Goal: Task Accomplishment & Management: Use online tool/utility

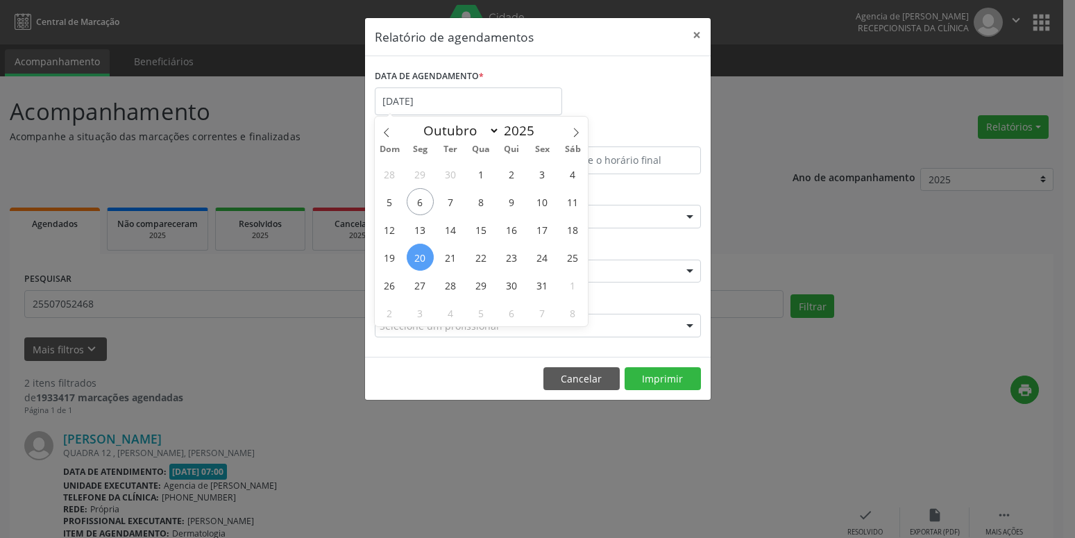
select select "9"
click at [545, 201] on span "10" at bounding box center [542, 201] width 27 height 27
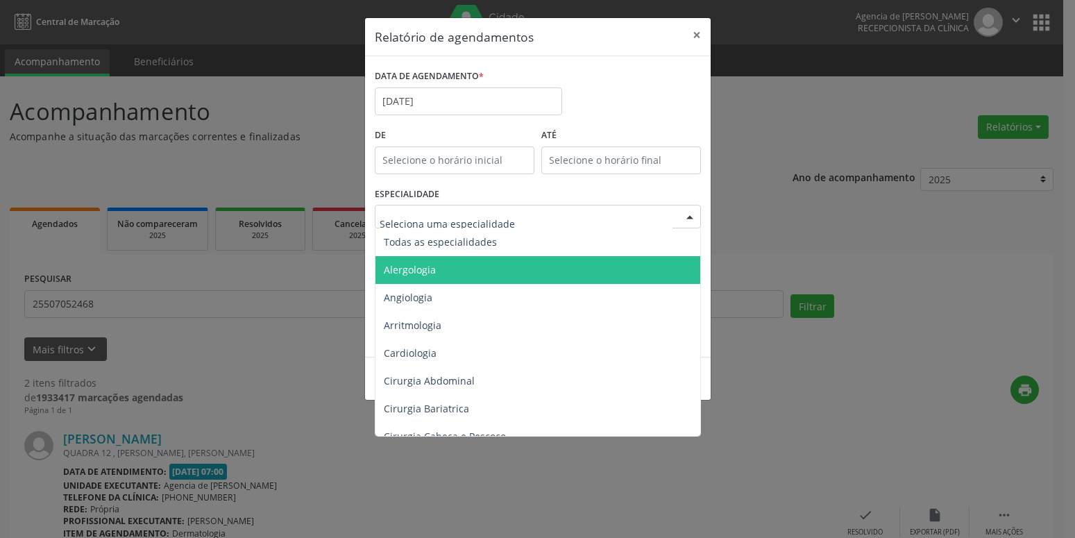
click at [435, 297] on span "Angiologia" at bounding box center [538, 298] width 327 height 28
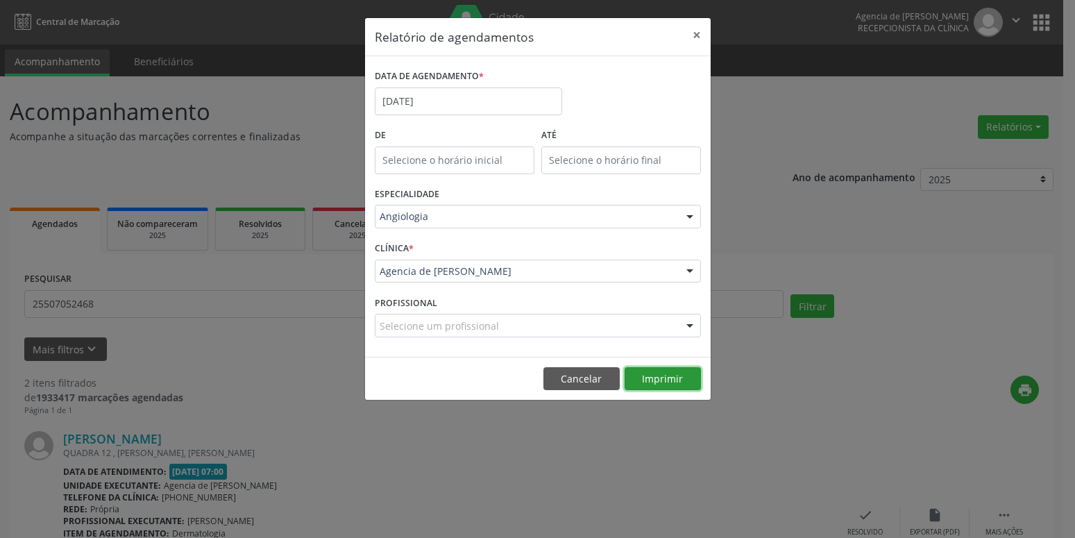
click at [669, 377] on button "Imprimir" at bounding box center [662, 379] width 76 height 24
click at [669, 379] on button "Imprimir" at bounding box center [662, 379] width 76 height 24
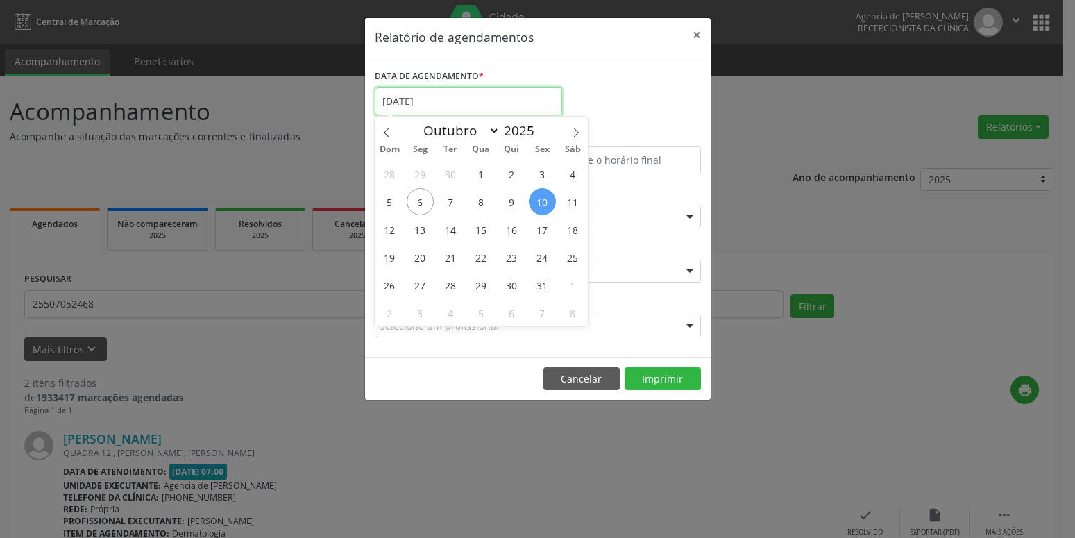
click at [423, 96] on input "[DATE]" at bounding box center [468, 101] width 187 height 28
click at [415, 258] on span "20" at bounding box center [420, 257] width 27 height 27
type input "[DATE]"
click at [415, 258] on span "20" at bounding box center [420, 257] width 27 height 27
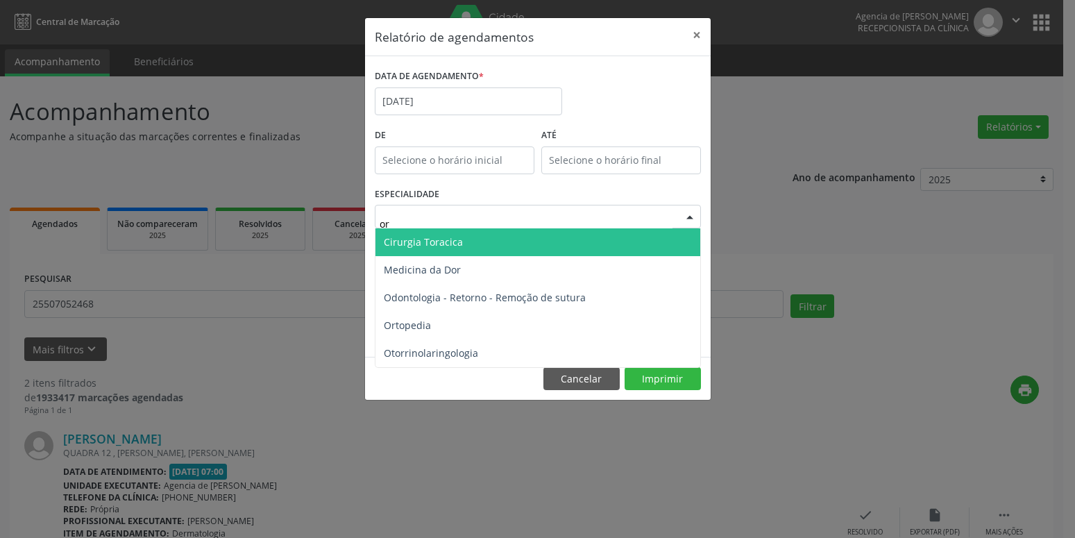
type input "ort"
click at [478, 239] on span "Ortopedia" at bounding box center [537, 242] width 325 height 28
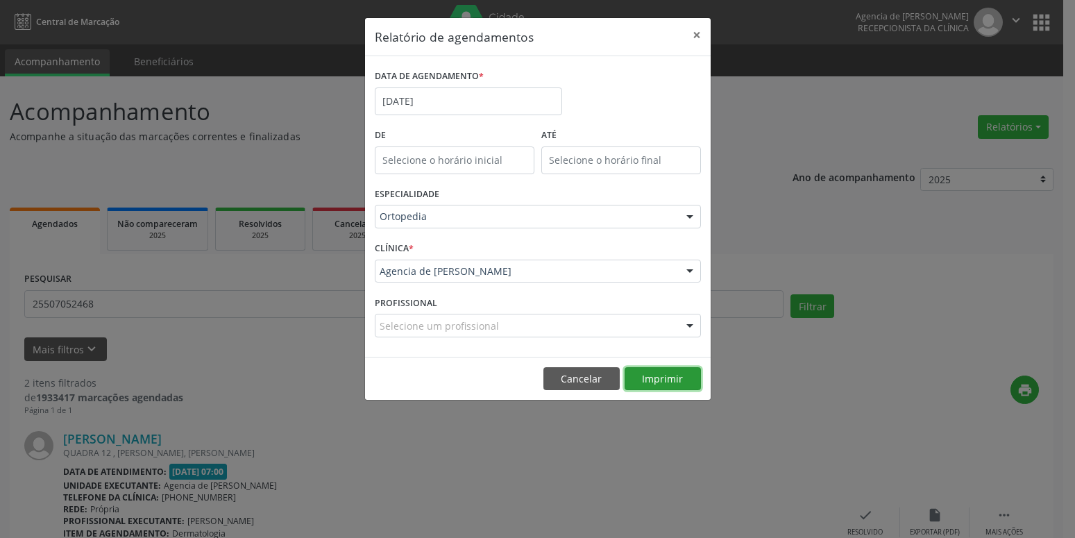
click at [680, 386] on button "Imprimir" at bounding box center [662, 379] width 76 height 24
click at [433, 94] on input "[DATE]" at bounding box center [468, 101] width 187 height 28
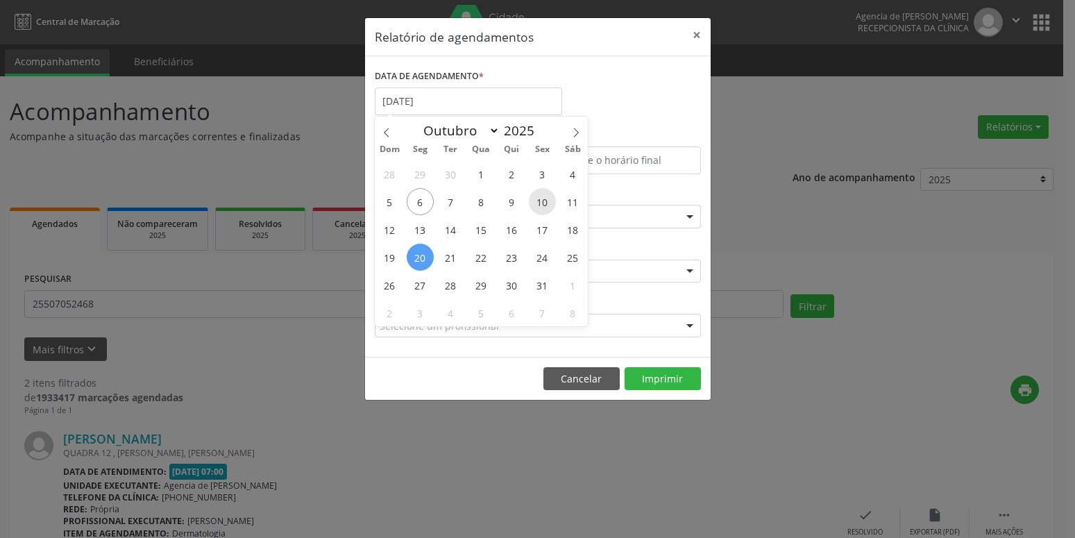
click at [547, 201] on span "10" at bounding box center [542, 201] width 27 height 27
type input "[DATE]"
click at [547, 201] on span "10" at bounding box center [542, 201] width 27 height 27
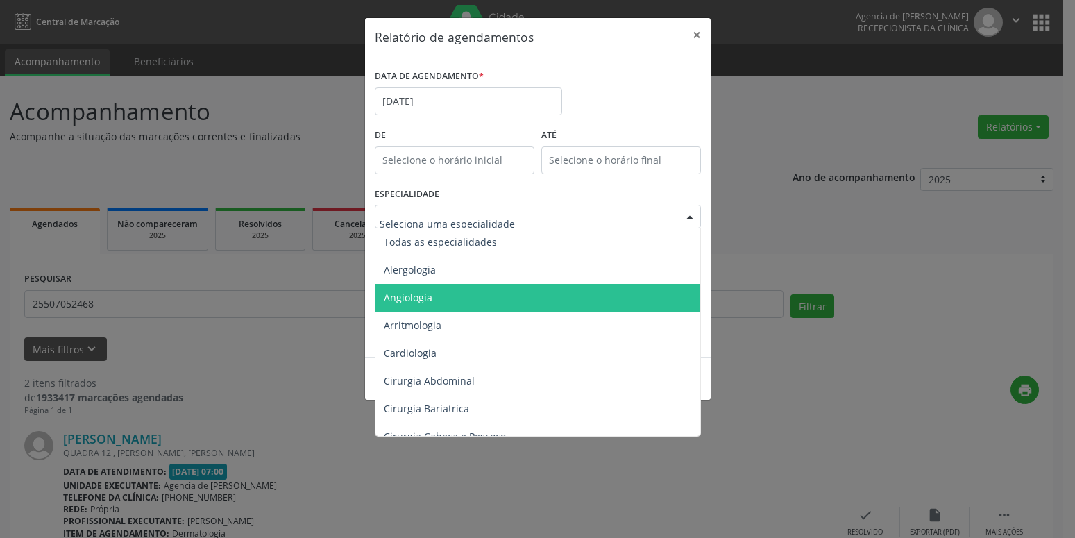
click at [441, 308] on span "Angiologia" at bounding box center [538, 298] width 327 height 28
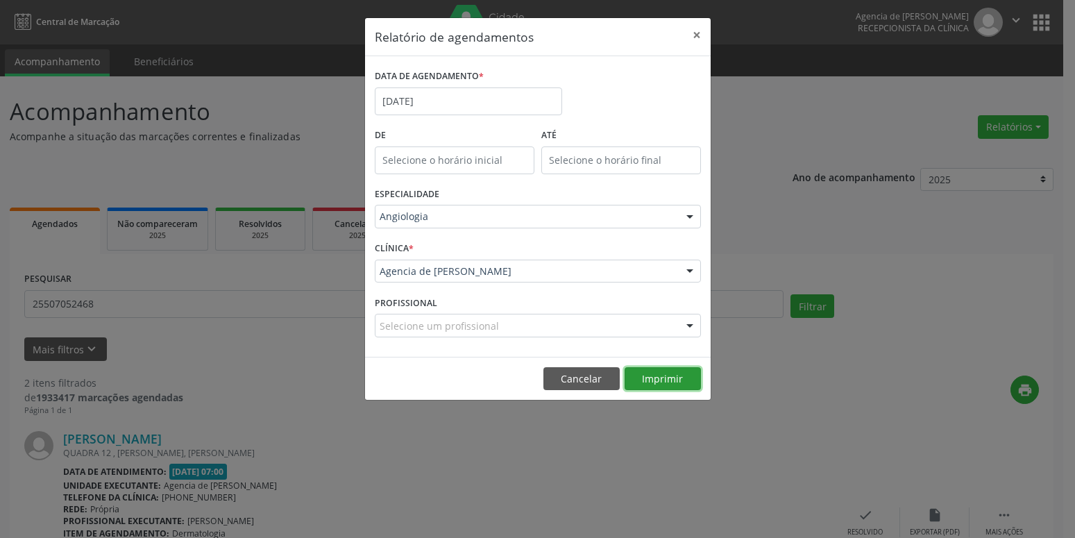
click at [679, 377] on button "Imprimir" at bounding box center [662, 379] width 76 height 24
click at [694, 35] on button "×" at bounding box center [697, 35] width 28 height 34
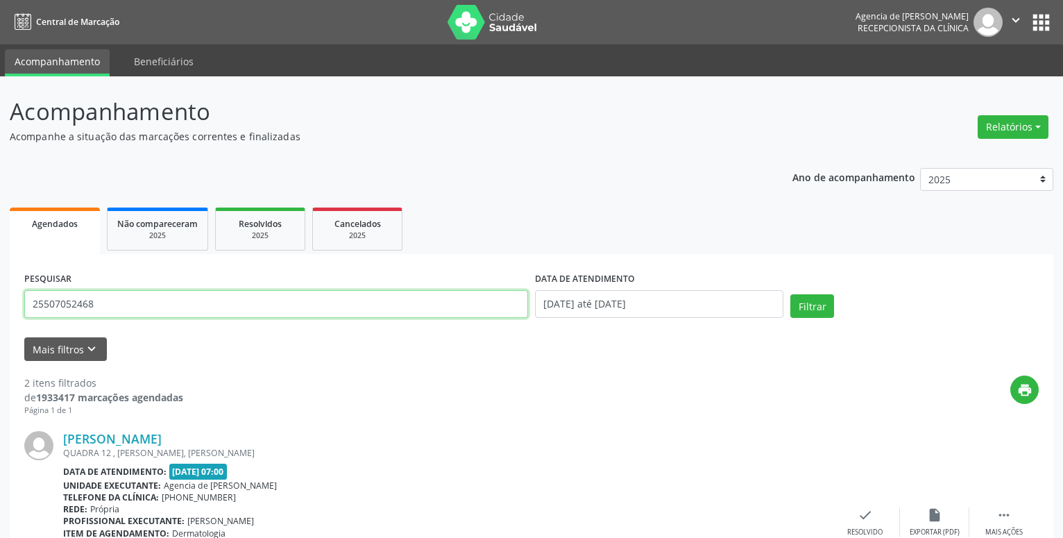
click at [156, 309] on input "25507052468" at bounding box center [276, 304] width 504 height 28
type input "30351073434"
click at [809, 304] on button "Filtrar" at bounding box center [812, 306] width 44 height 24
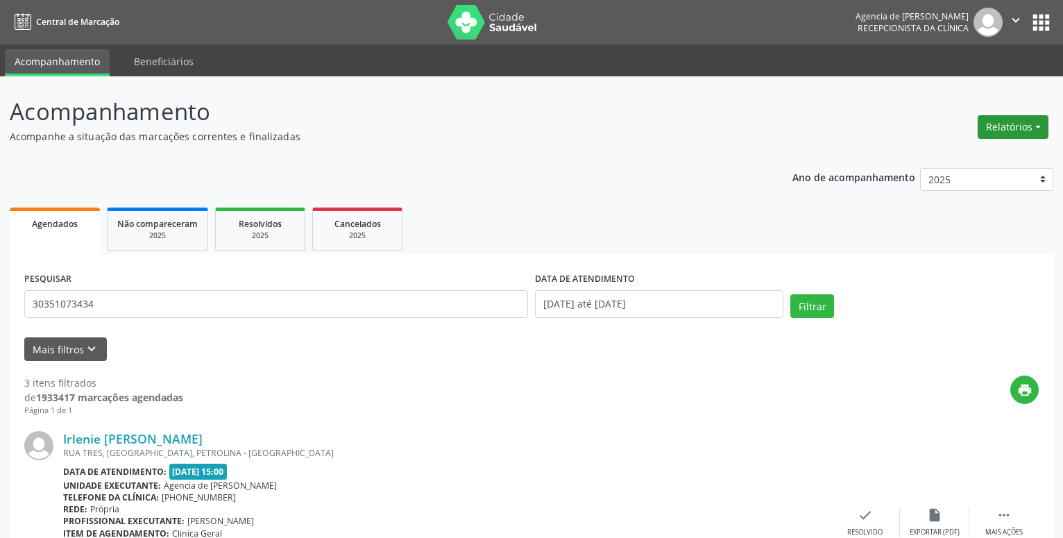
click at [1021, 128] on button "Relatórios" at bounding box center [1013, 127] width 71 height 24
click at [945, 156] on link "Agendamentos" at bounding box center [974, 156] width 149 height 19
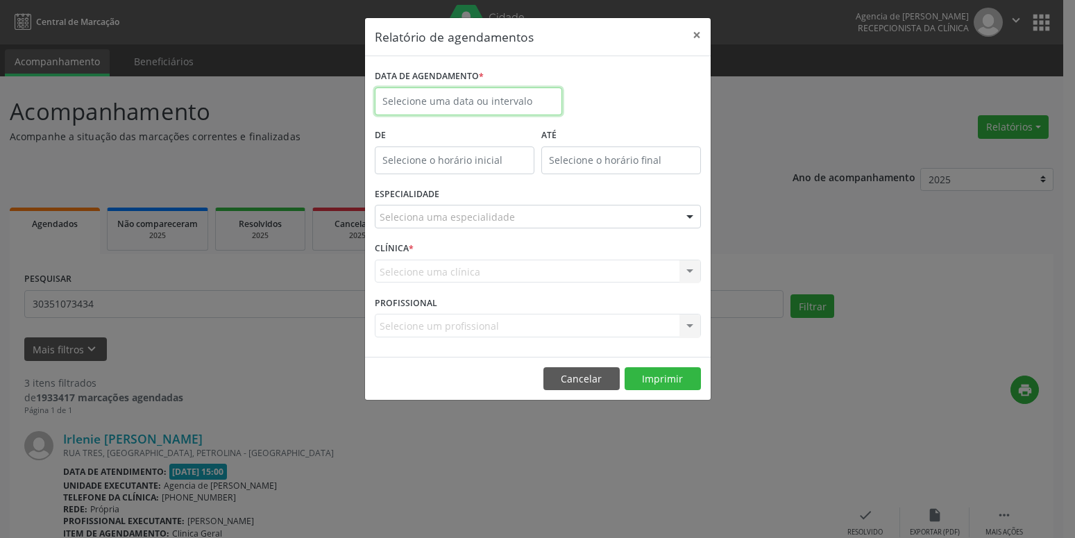
click at [504, 99] on input "text" at bounding box center [468, 101] width 187 height 28
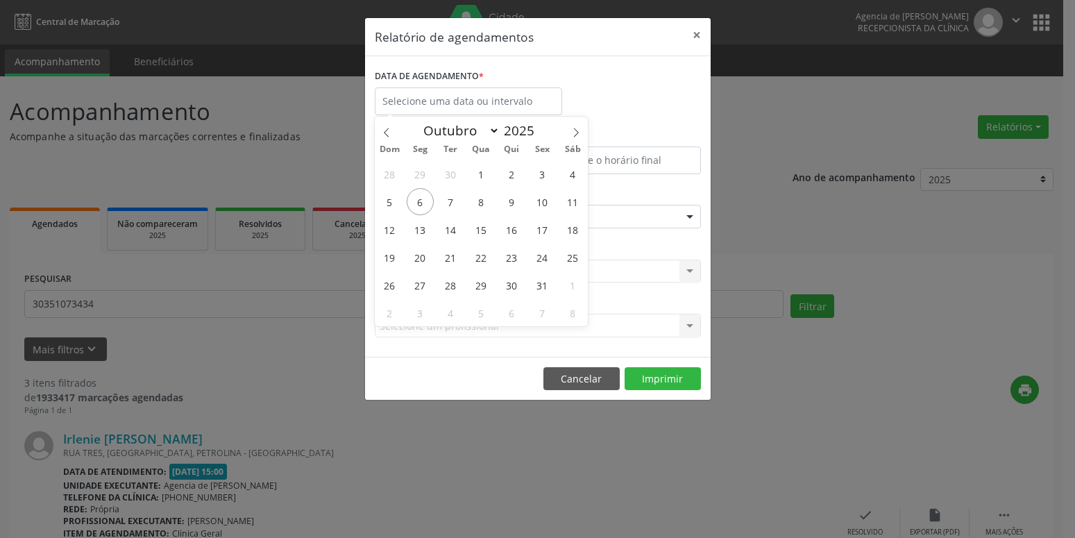
click at [555, 207] on div "28 29 30 1 2 3 4 5 6 7 8 9 10 11 12 13 14 15 16 17 18 19 20 21 22 23 24 25 26 2…" at bounding box center [482, 243] width 214 height 167
click at [550, 204] on span "10" at bounding box center [542, 201] width 27 height 27
type input "[DATE]"
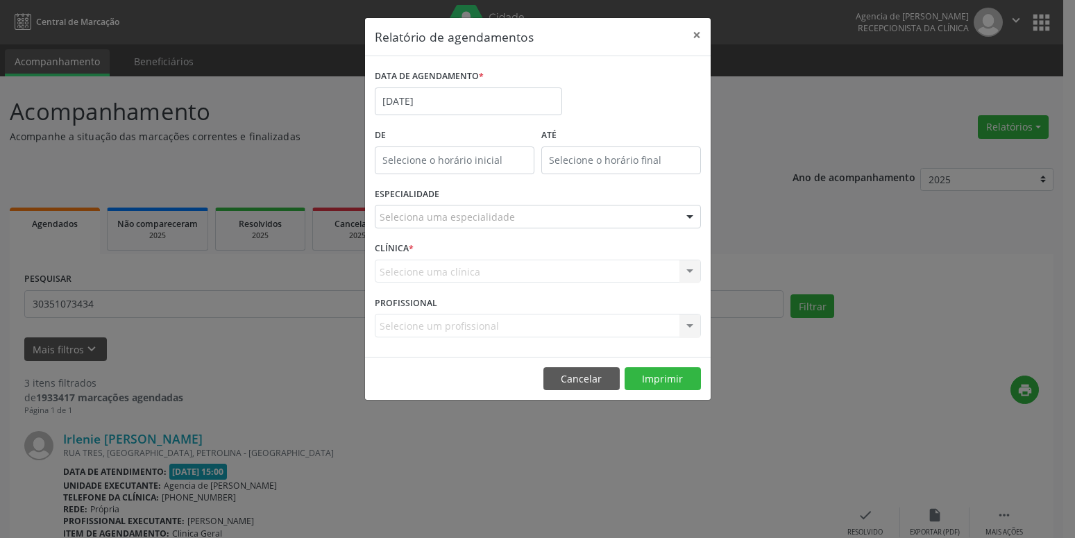
click at [545, 219] on div "Seleciona uma especialidade" at bounding box center [538, 217] width 326 height 24
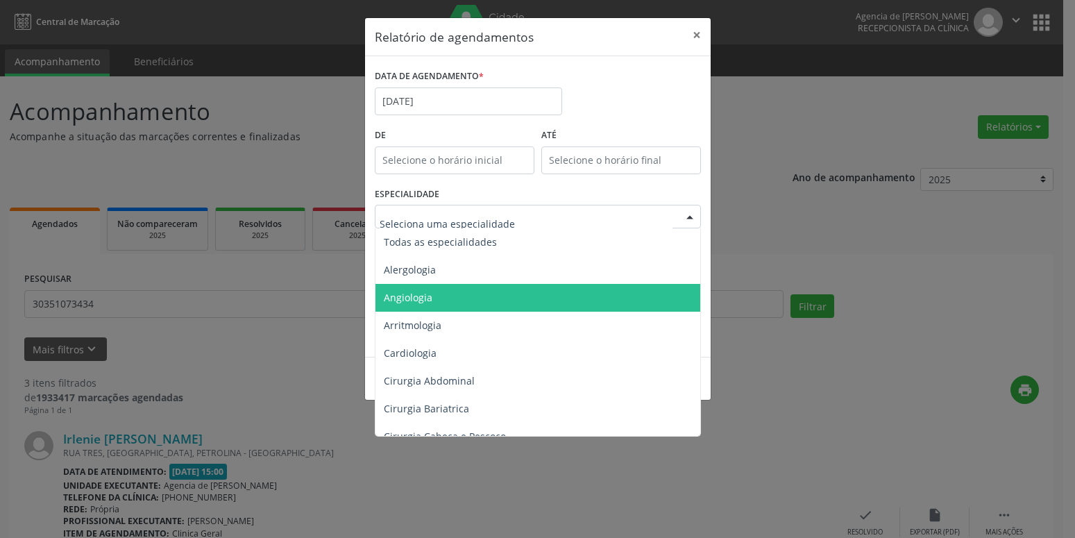
click at [491, 296] on span "Angiologia" at bounding box center [538, 298] width 327 height 28
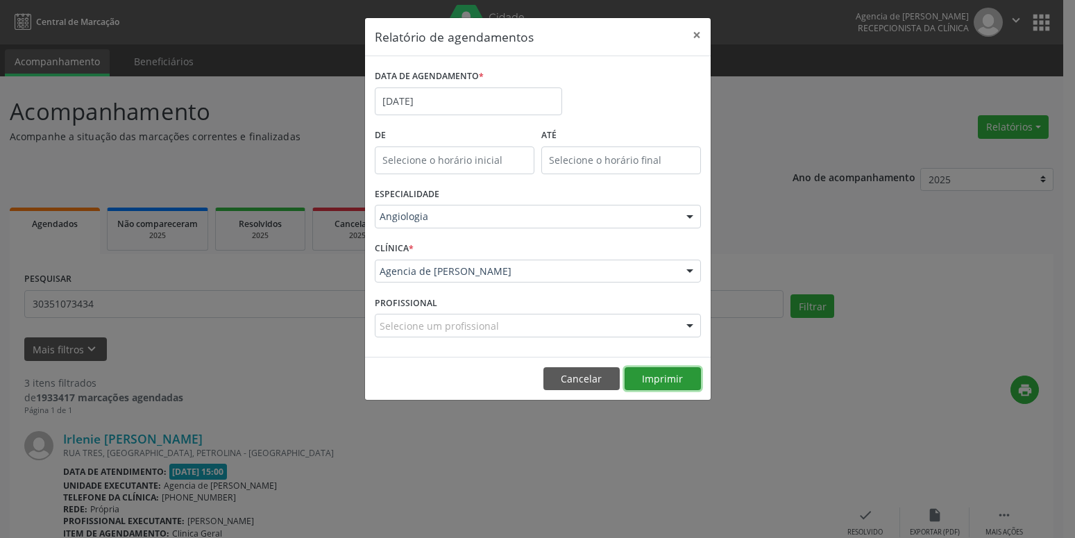
click at [670, 386] on button "Imprimir" at bounding box center [662, 379] width 76 height 24
click at [666, 382] on button "Imprimir" at bounding box center [662, 379] width 76 height 24
click at [658, 386] on button "Imprimir" at bounding box center [662, 379] width 76 height 24
